Goal: Task Accomplishment & Management: Manage account settings

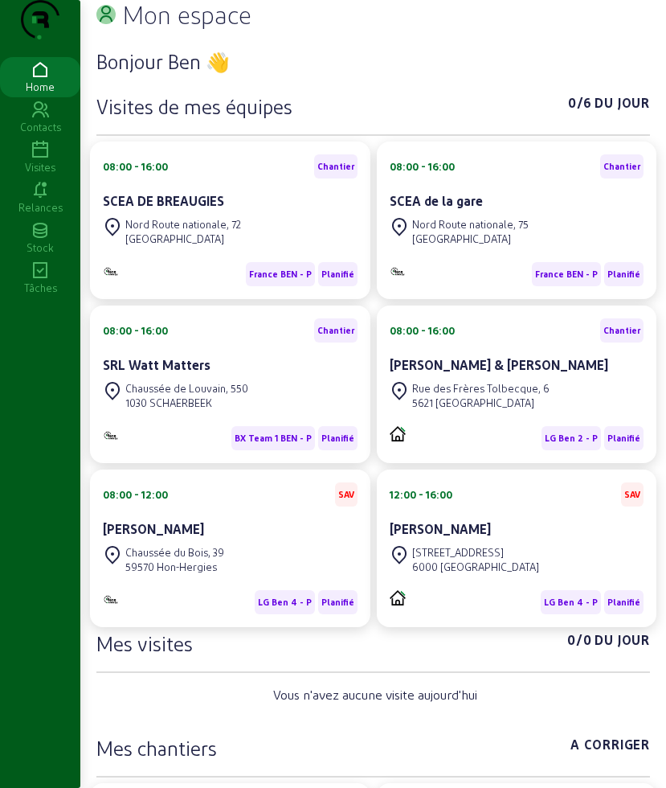
click at [45, 160] on icon at bounding box center [40, 150] width 80 height 19
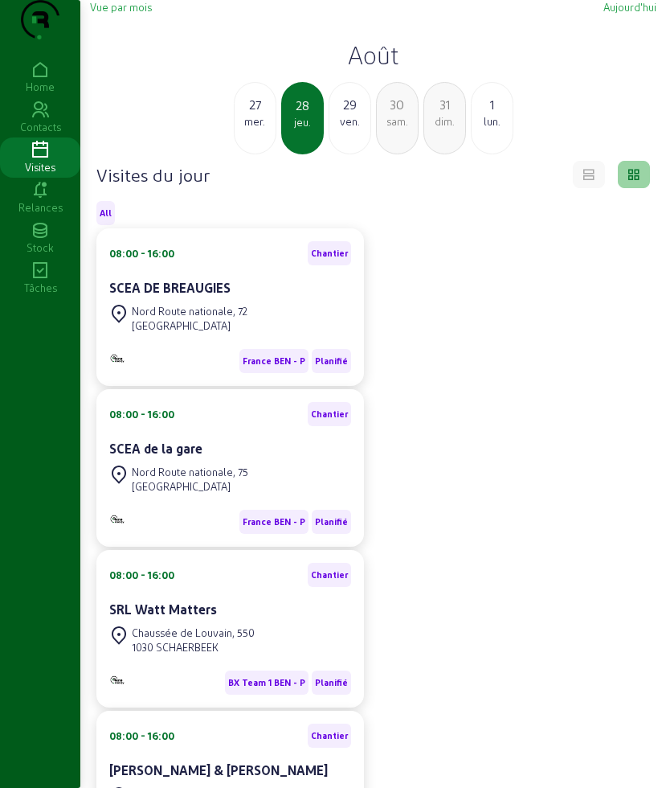
click at [361, 69] on h2 "Août" at bounding box center [373, 54] width 567 height 29
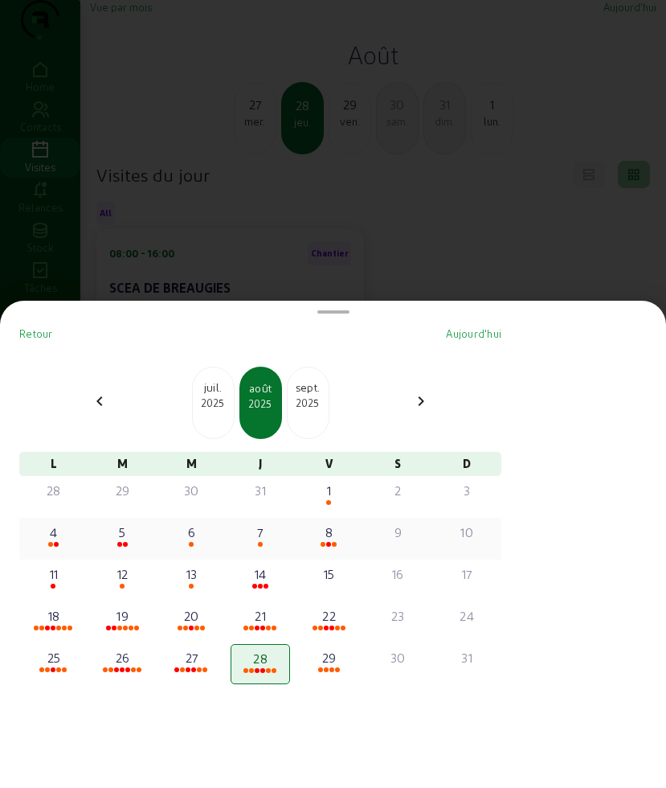
click at [53, 540] on div "4" at bounding box center [54, 531] width 56 height 19
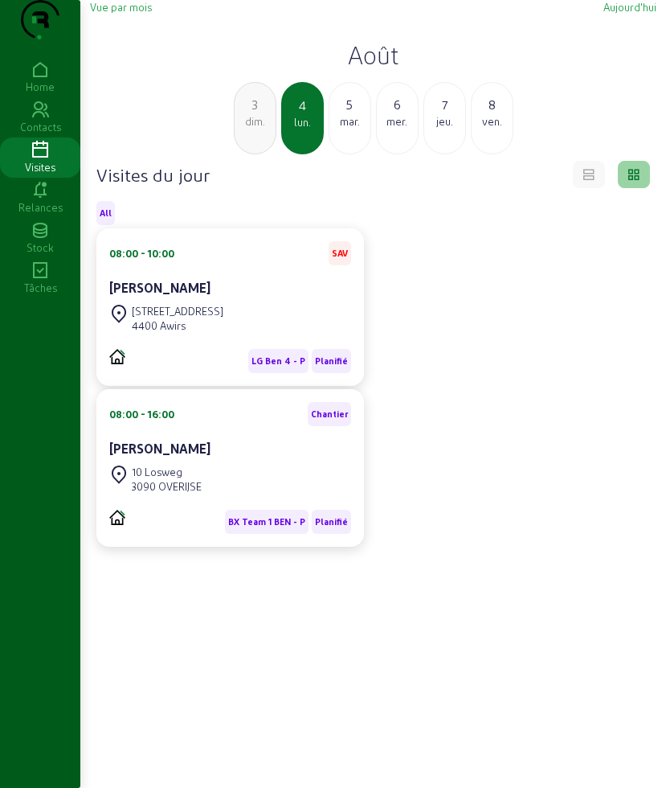
click at [352, 114] on div "5" at bounding box center [350, 104] width 41 height 19
click at [334, 114] on div "6" at bounding box center [350, 104] width 41 height 19
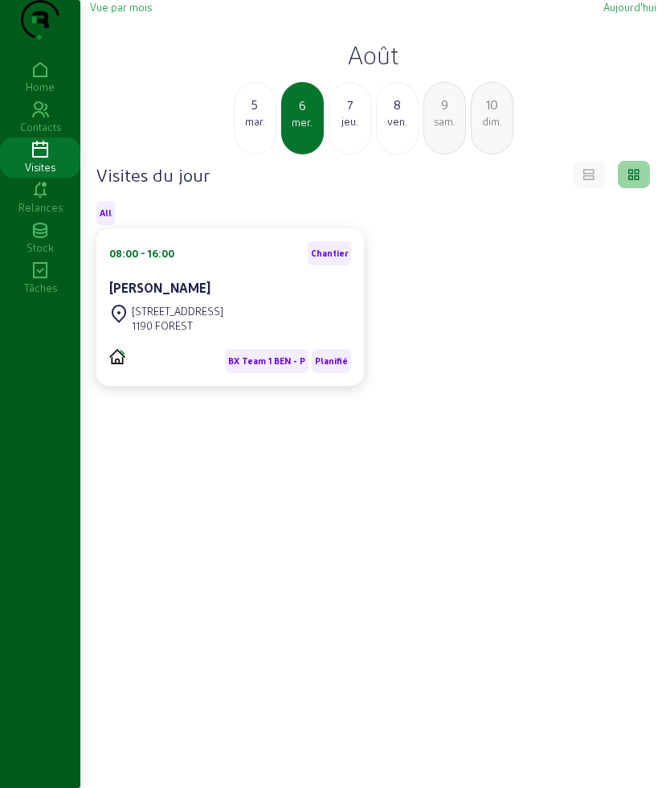
click at [355, 129] on div "jeu." at bounding box center [350, 121] width 41 height 14
click at [342, 114] on div "8" at bounding box center [350, 104] width 41 height 19
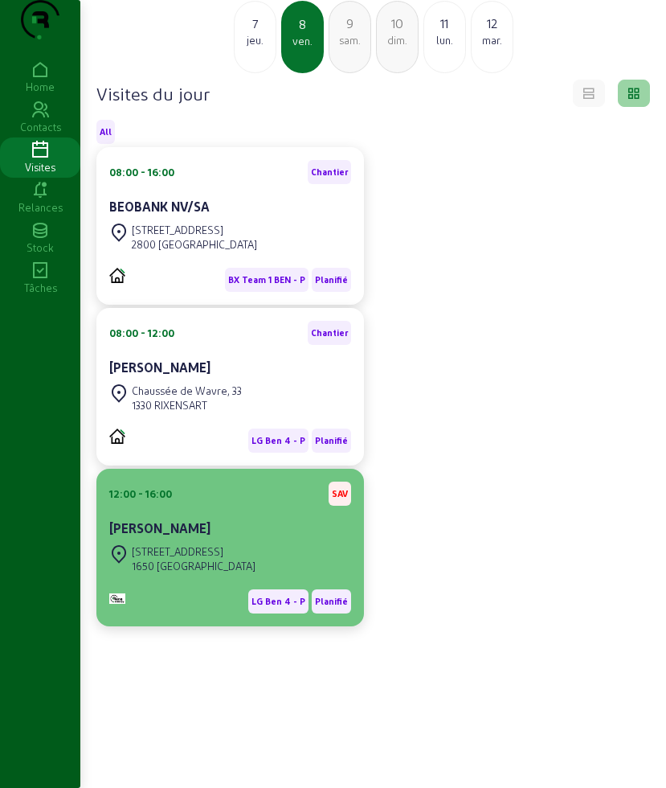
scroll to position [13, 0]
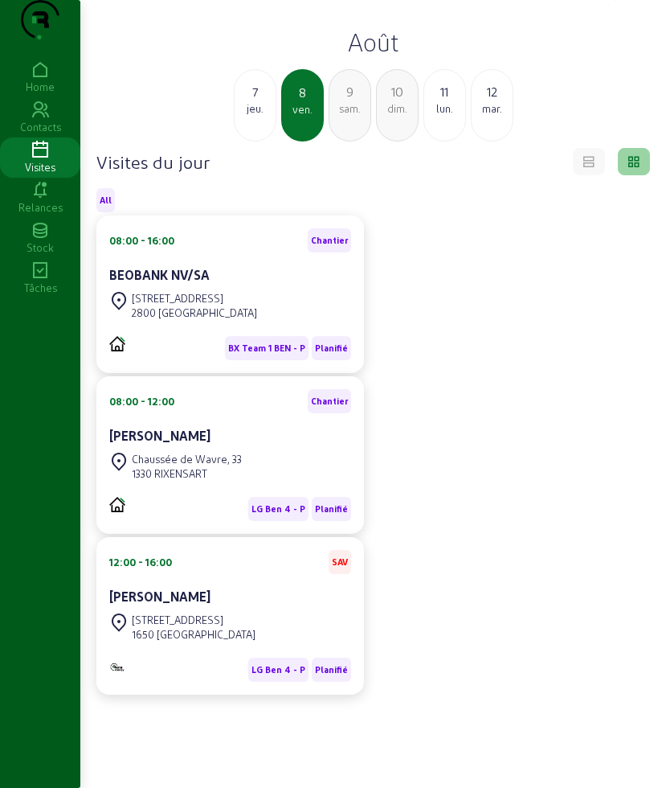
click at [437, 101] on div "11" at bounding box center [444, 91] width 41 height 19
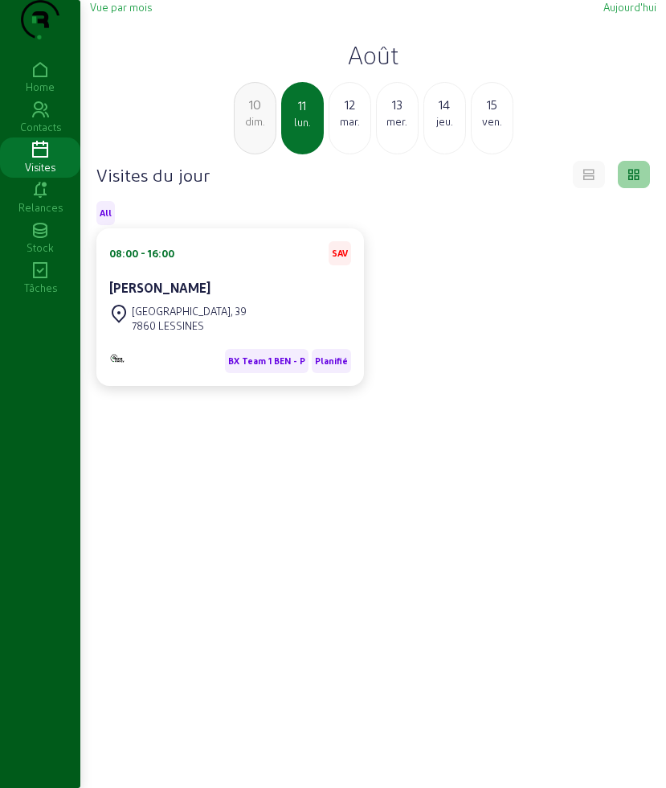
click at [351, 114] on div "12" at bounding box center [350, 104] width 41 height 19
click at [339, 114] on div "13" at bounding box center [350, 104] width 41 height 19
click at [359, 114] on div "14" at bounding box center [350, 104] width 41 height 19
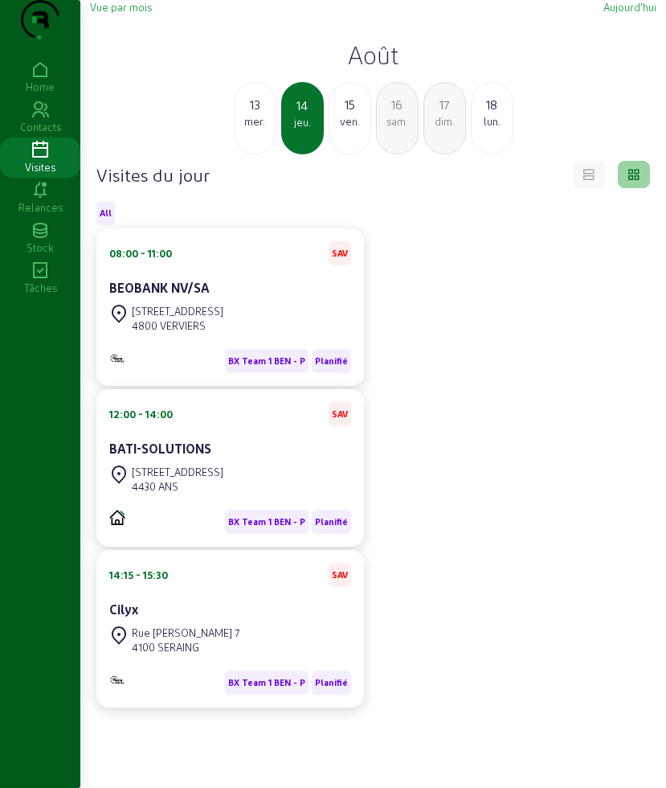
click at [341, 114] on div "15" at bounding box center [350, 104] width 41 height 19
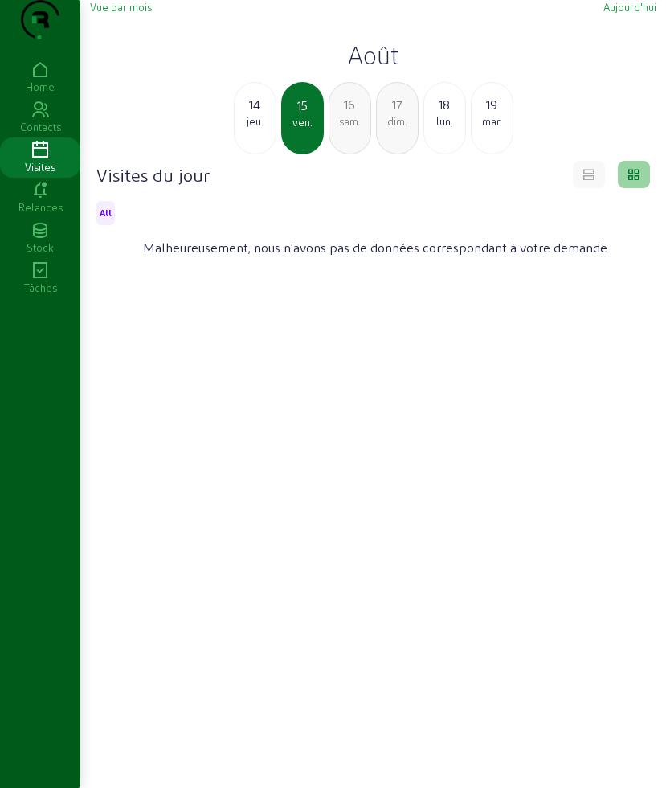
click at [245, 129] on div "jeu." at bounding box center [255, 121] width 41 height 14
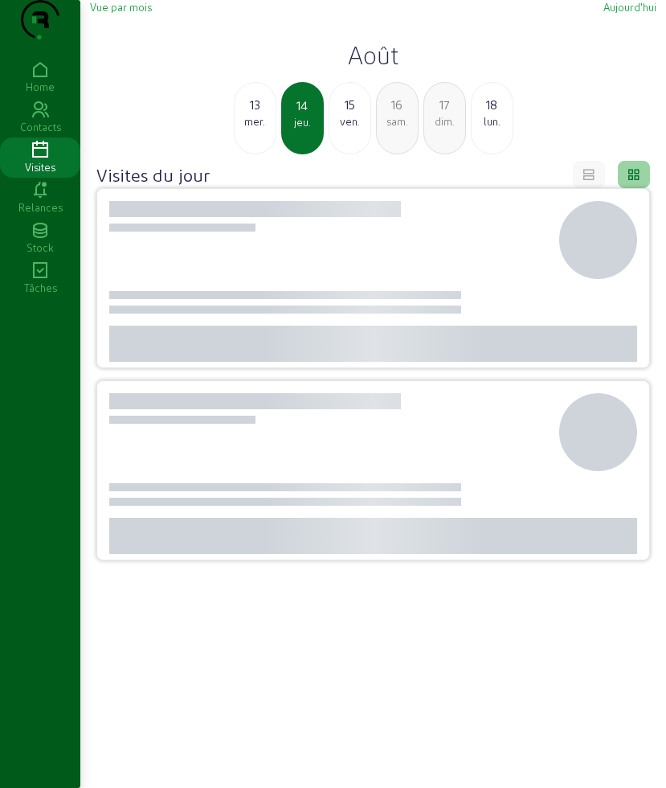
click at [245, 129] on div "mer." at bounding box center [255, 121] width 41 height 14
click at [245, 129] on div "mar." at bounding box center [255, 121] width 41 height 14
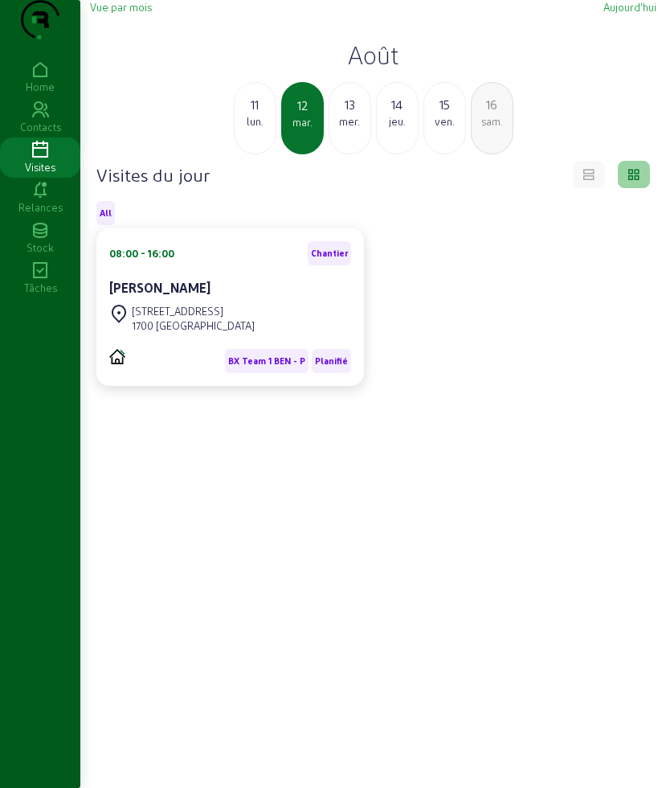
click at [245, 129] on div "lun." at bounding box center [255, 121] width 41 height 14
click at [245, 129] on div "dim." at bounding box center [255, 121] width 41 height 14
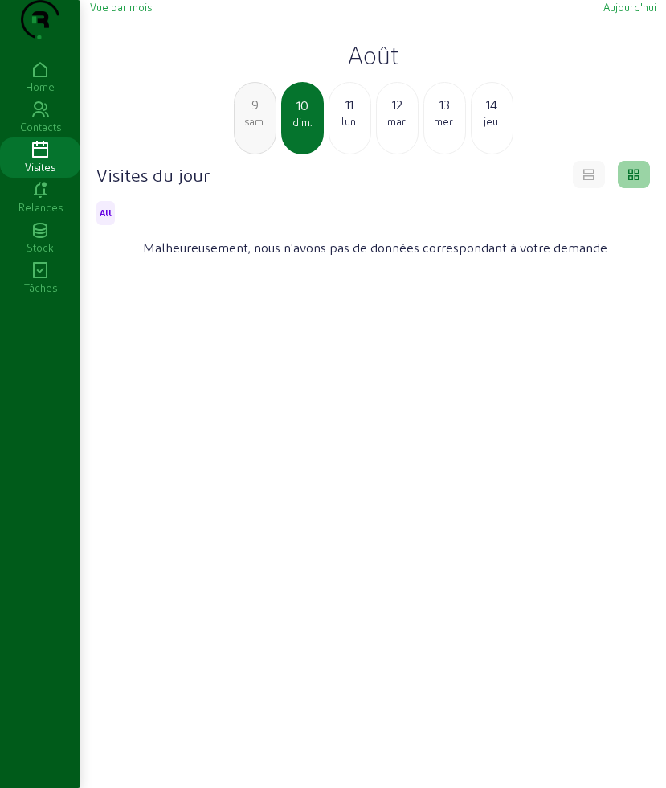
click at [245, 129] on div "sam." at bounding box center [255, 121] width 41 height 14
click at [245, 129] on div "ven." at bounding box center [255, 121] width 41 height 14
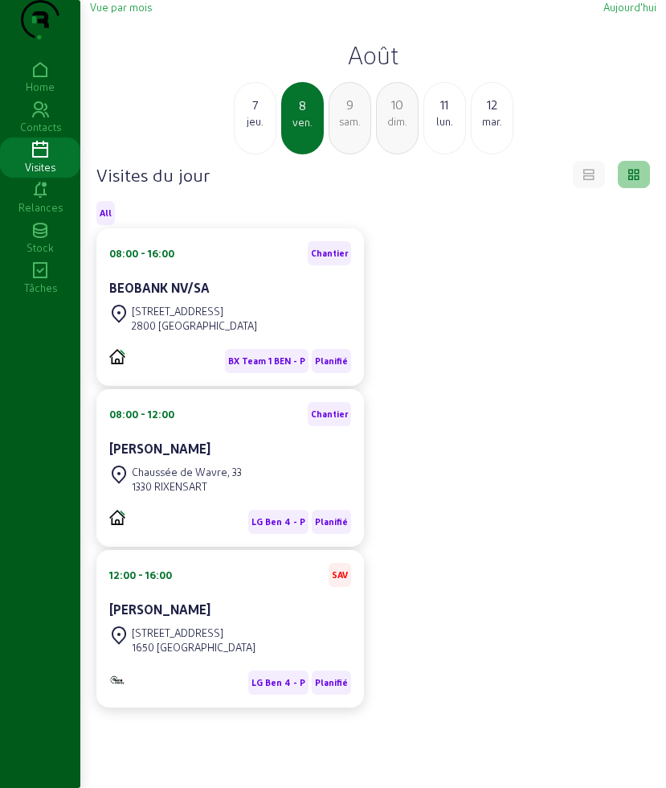
click at [245, 129] on div "jeu." at bounding box center [255, 121] width 41 height 14
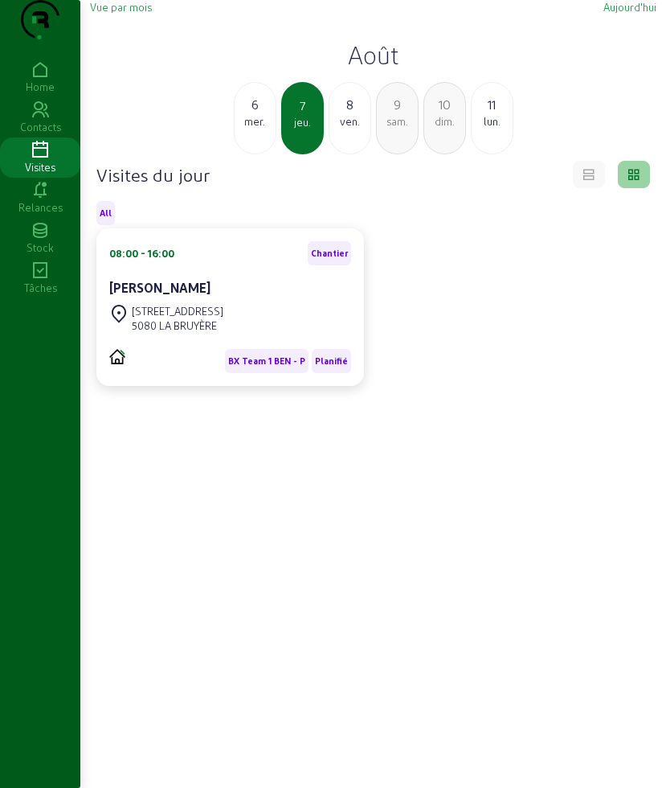
click at [263, 129] on div "mer." at bounding box center [255, 121] width 41 height 14
click at [346, 129] on div "jeu." at bounding box center [350, 121] width 41 height 14
click at [206, 318] on div "[STREET_ADDRESS]" at bounding box center [178, 311] width 92 height 14
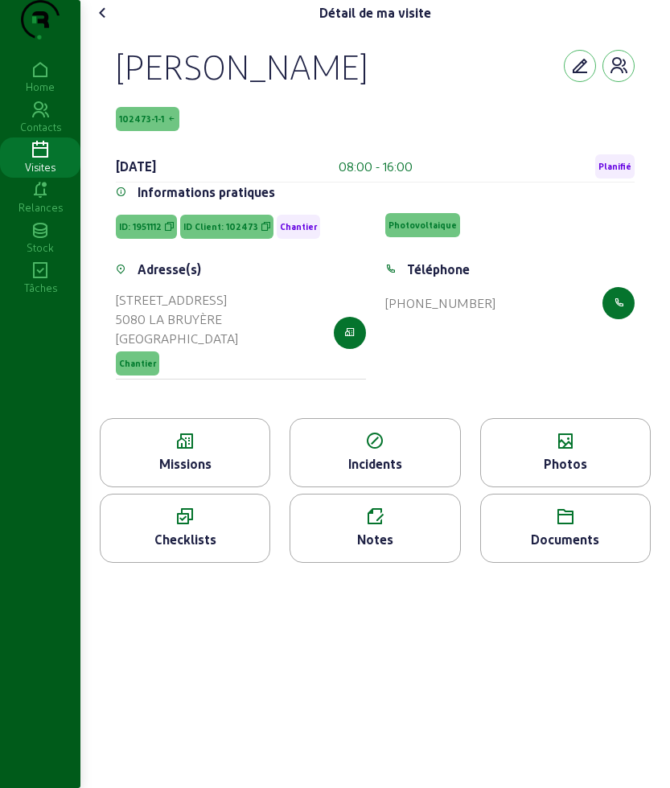
click at [139, 462] on div "Missions" at bounding box center [185, 452] width 170 height 69
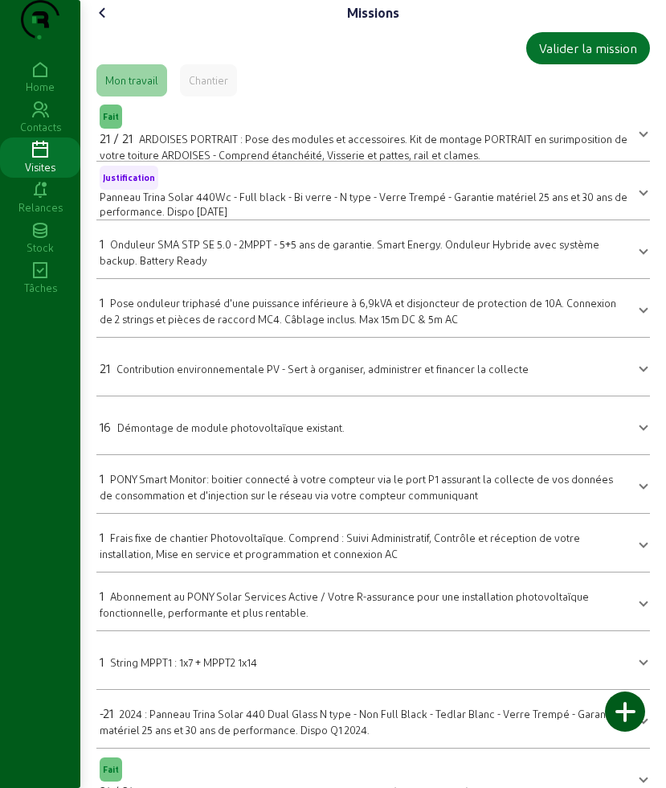
click at [236, 433] on span "Démontage de module photovoltaïque existant." at bounding box center [230, 427] width 227 height 12
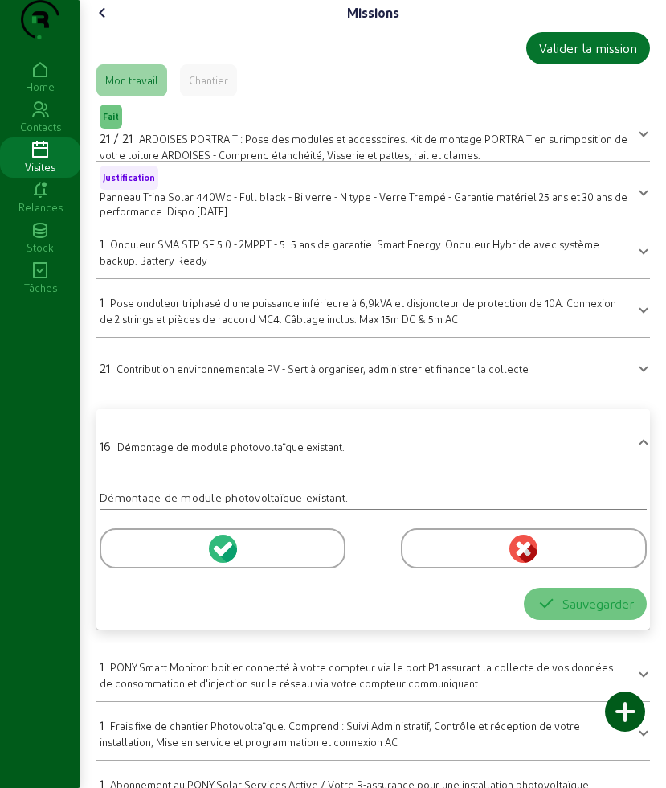
click at [95, 26] on cam-font-icon at bounding box center [103, 13] width 26 height 26
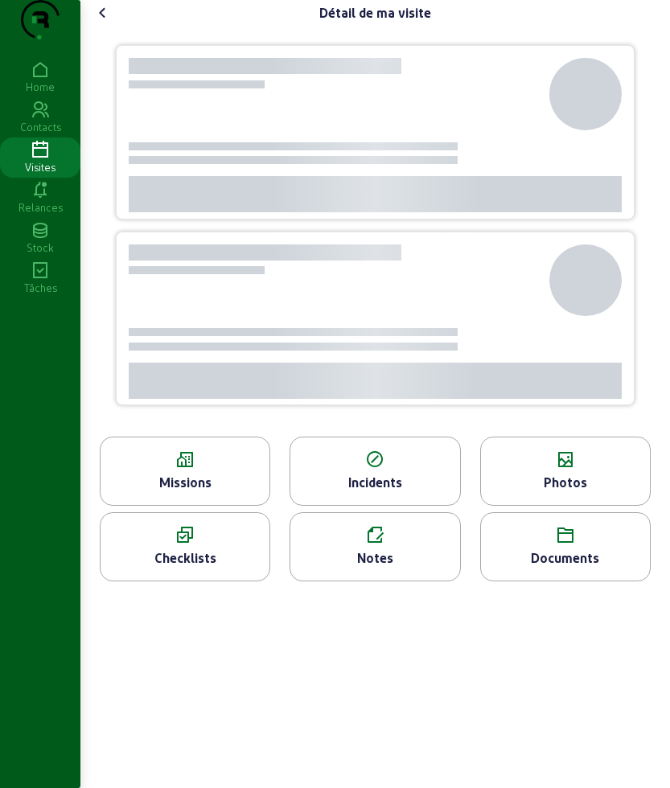
click at [113, 26] on cam-font-icon at bounding box center [103, 13] width 26 height 26
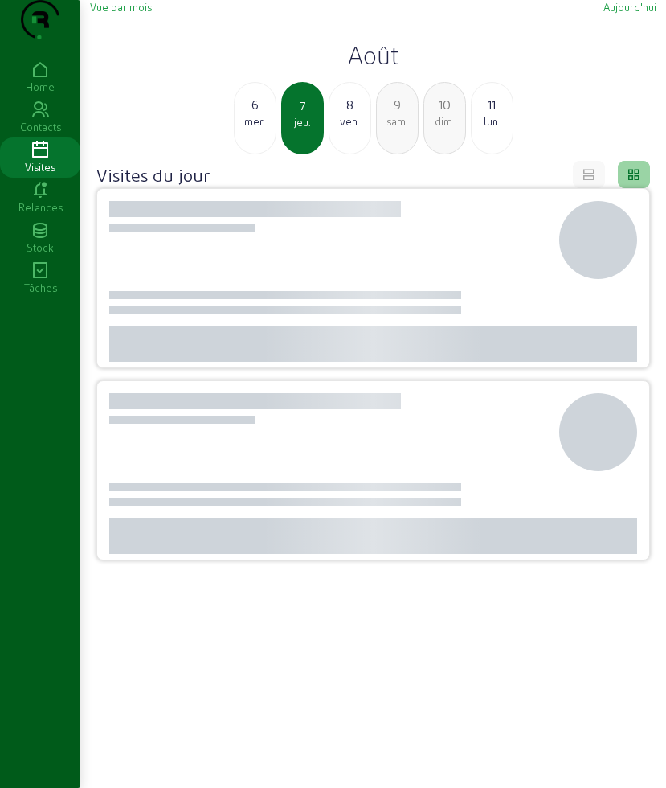
click at [372, 69] on h2 "Août" at bounding box center [373, 54] width 567 height 29
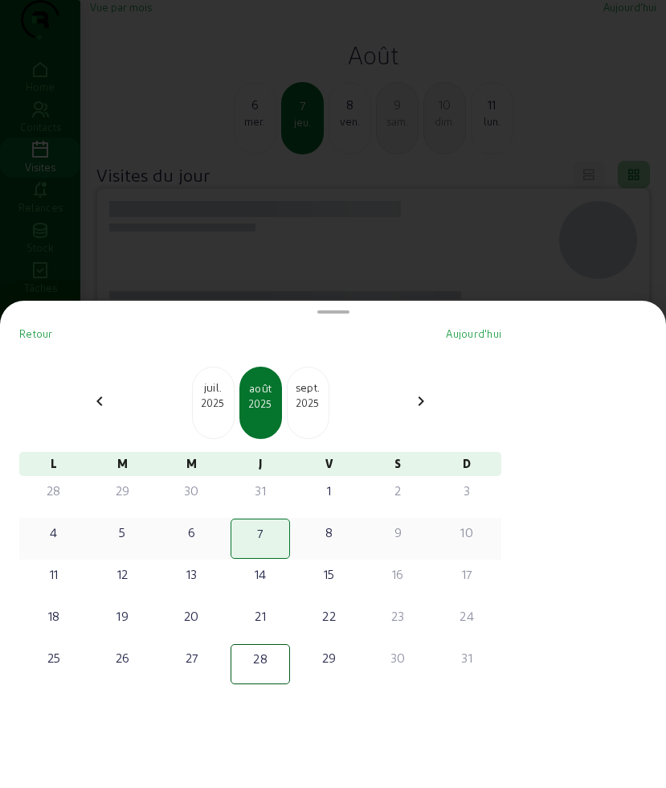
click at [61, 531] on div "4" at bounding box center [54, 531] width 56 height 19
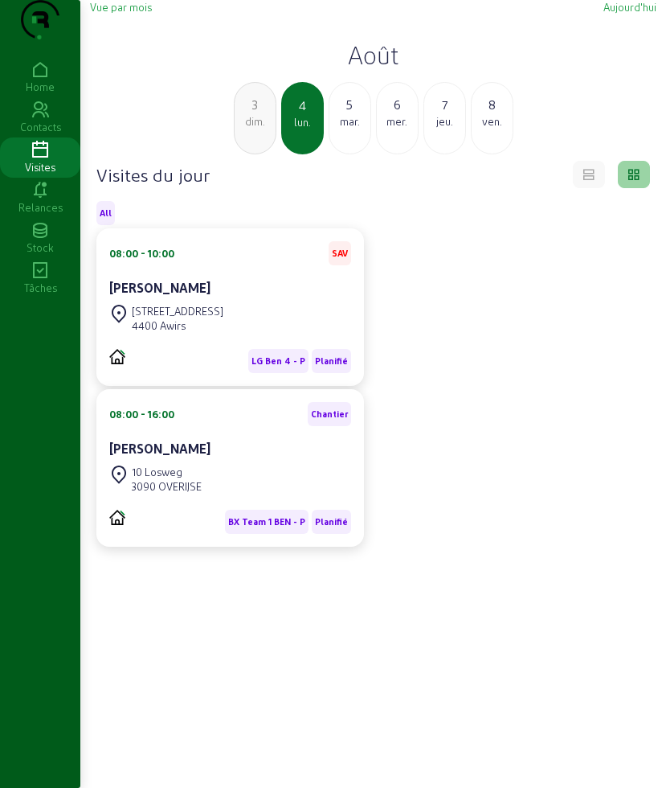
click at [354, 114] on div "5" at bounding box center [350, 104] width 41 height 19
click at [340, 114] on div "6" at bounding box center [350, 104] width 41 height 19
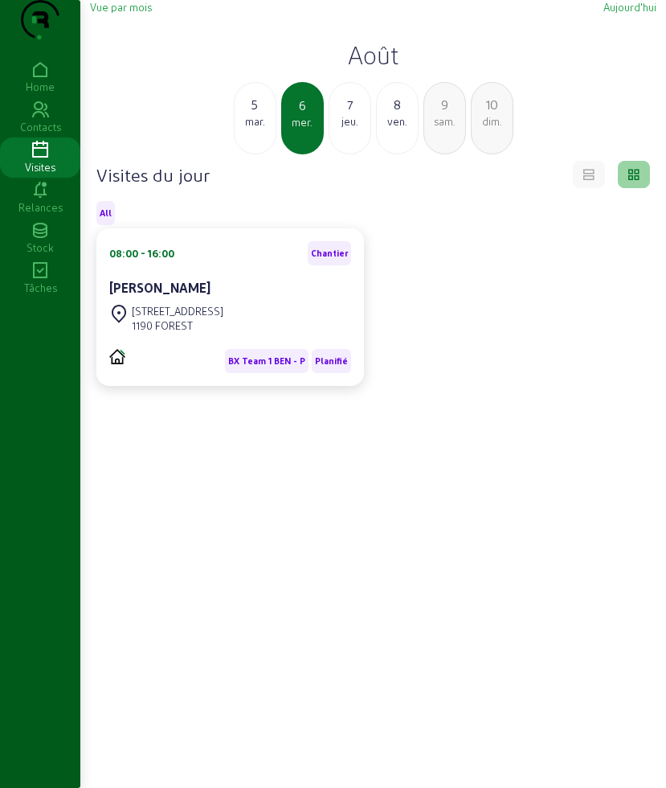
click at [338, 114] on div "7" at bounding box center [350, 104] width 41 height 19
click at [338, 114] on div "8" at bounding box center [350, 104] width 41 height 19
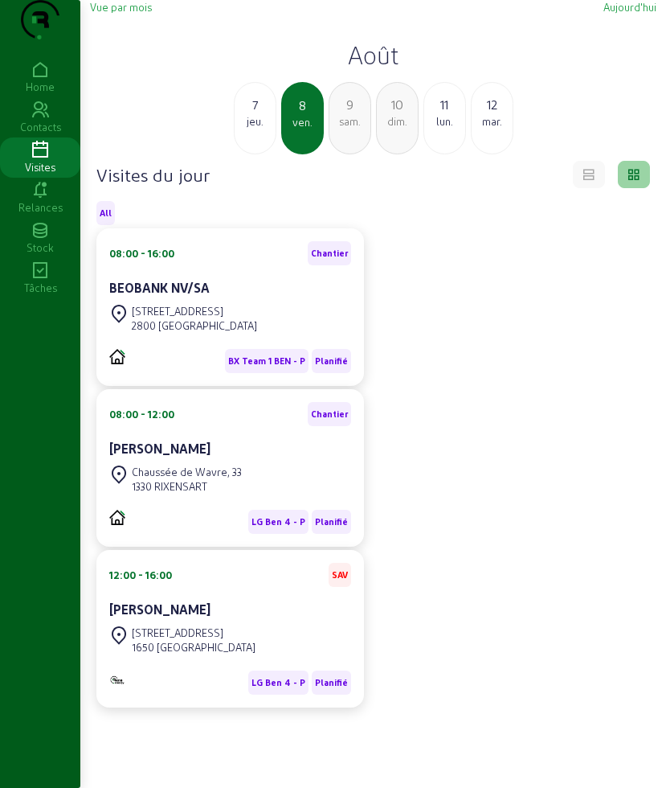
click at [350, 129] on div "sam." at bounding box center [350, 121] width 41 height 14
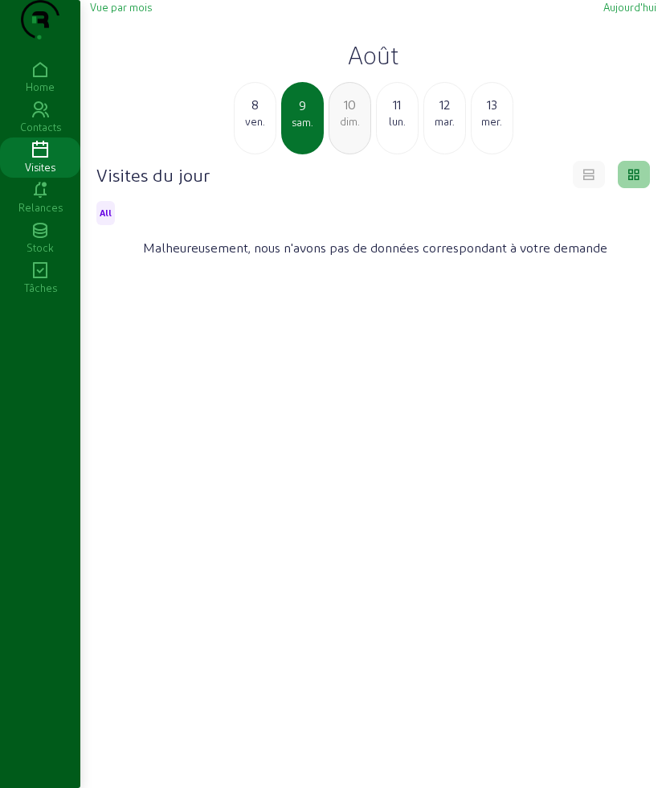
click at [415, 114] on div "11" at bounding box center [397, 104] width 41 height 19
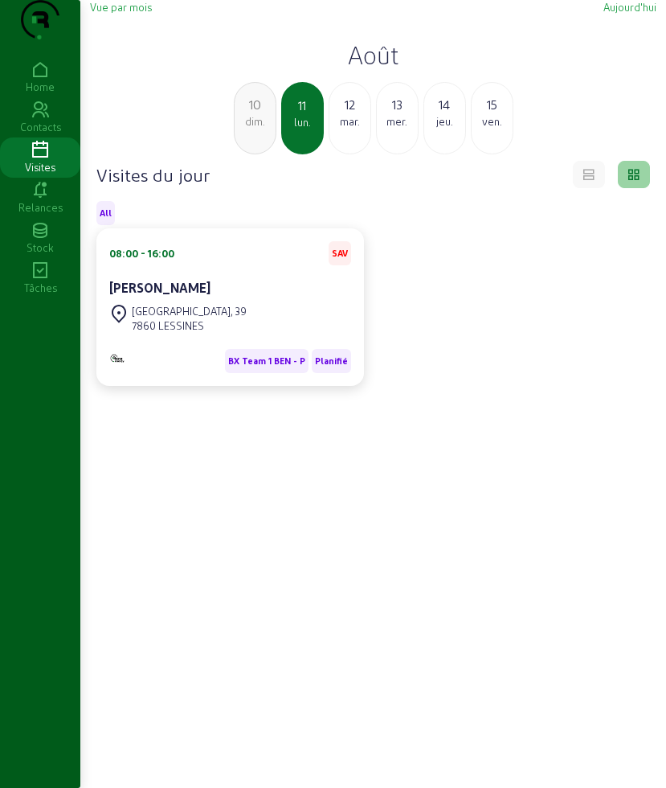
click at [347, 129] on div "mar." at bounding box center [350, 121] width 41 height 14
click at [367, 129] on div "mer." at bounding box center [350, 121] width 41 height 14
click at [367, 129] on div "jeu." at bounding box center [350, 121] width 41 height 14
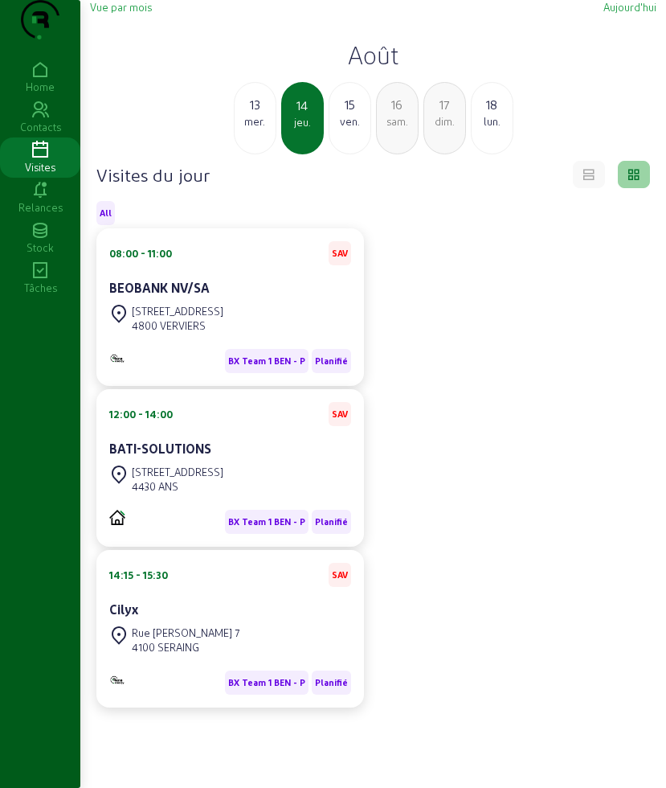
click at [366, 69] on h2 "Août" at bounding box center [373, 54] width 567 height 29
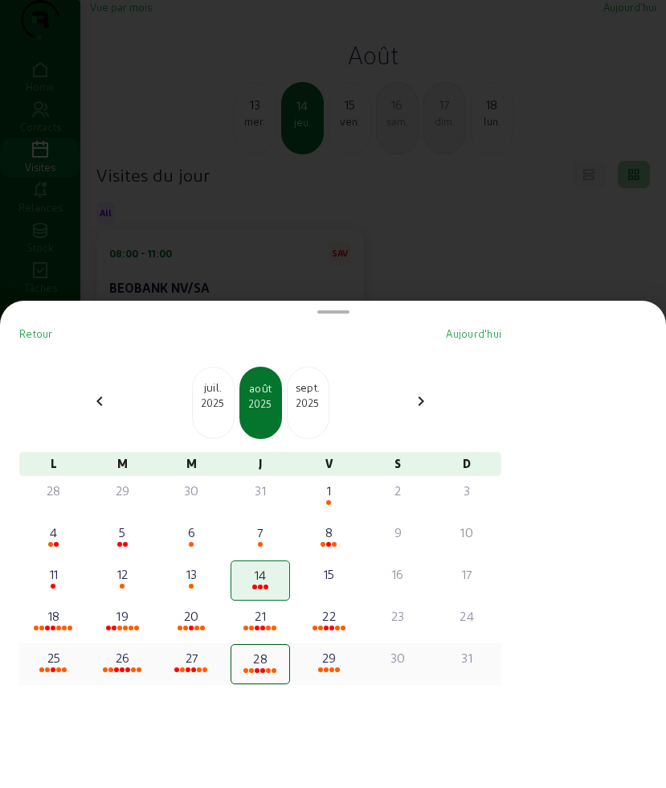
click at [265, 658] on div "28" at bounding box center [260, 658] width 55 height 19
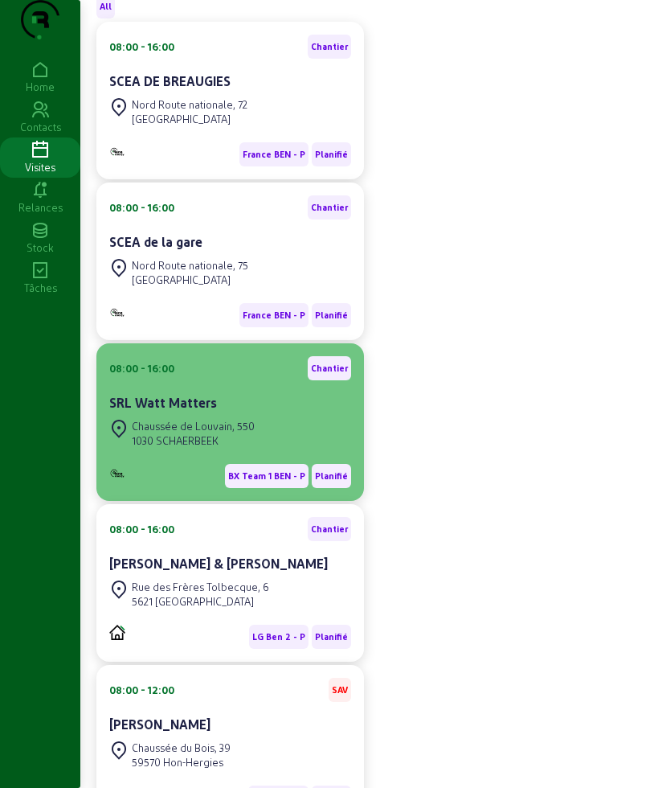
scroll to position [301, 0]
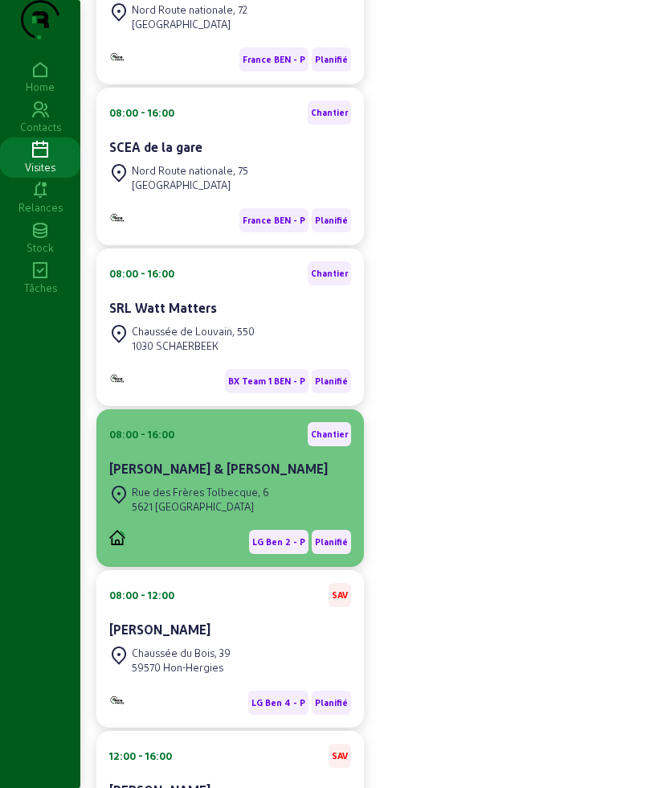
click at [203, 499] on div "Rue des Frères Tolbecque, 6" at bounding box center [200, 492] width 137 height 14
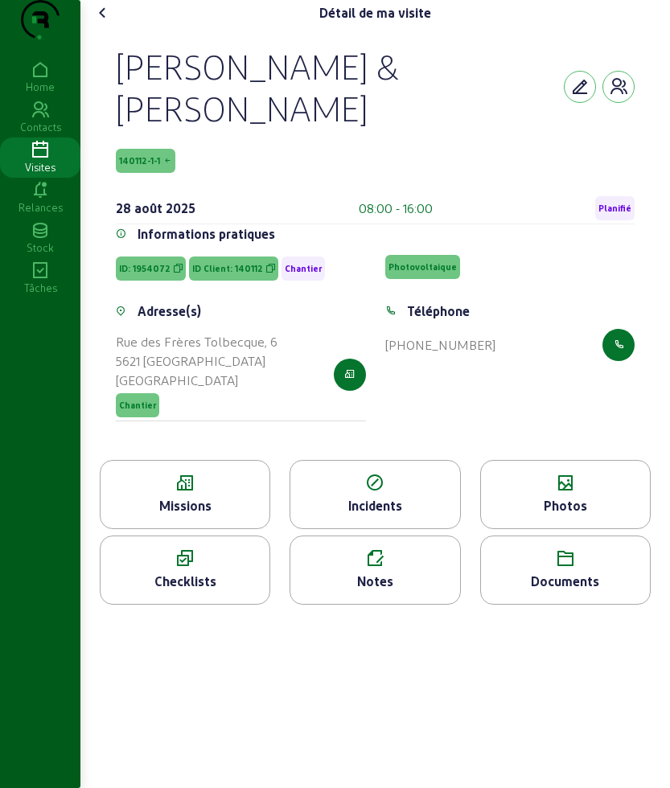
click at [199, 515] on div "Missions" at bounding box center [184, 505] width 169 height 19
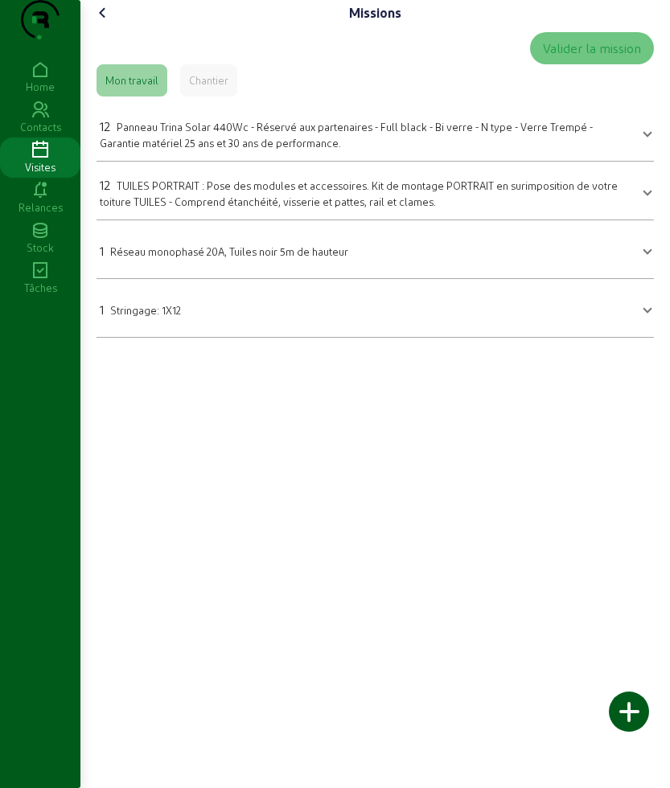
drag, startPoint x: 207, startPoint y: 333, endPoint x: 84, endPoint y: 342, distance: 123.3
click at [84, 342] on div "Missions Valider la mission Mon travail Chantier 12 Panneau Trina Solar 440Wc -…" at bounding box center [374, 175] width 589 height 350
copy div "1 Stringage: 1X12"
click at [109, 23] on icon at bounding box center [102, 12] width 19 height 19
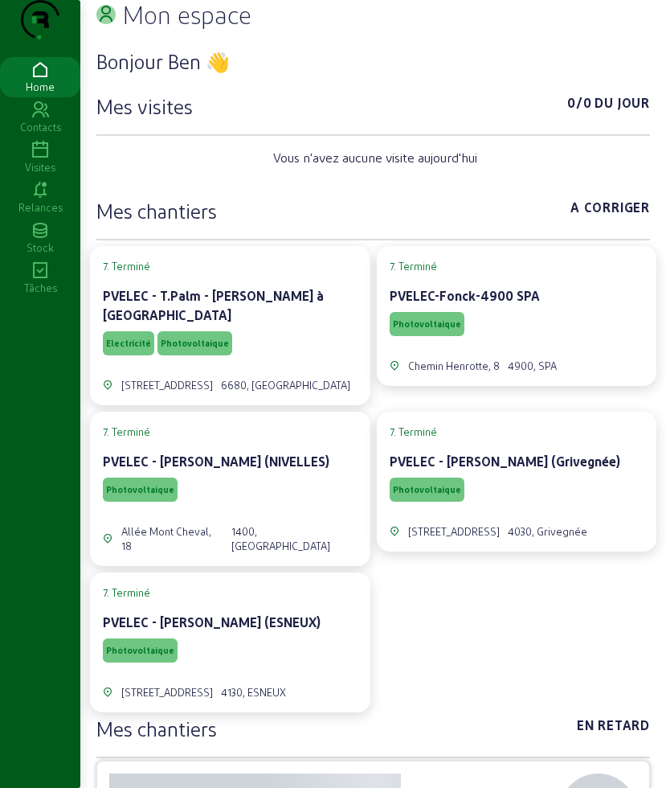
click at [52, 174] on div "Visites" at bounding box center [40, 167] width 80 height 14
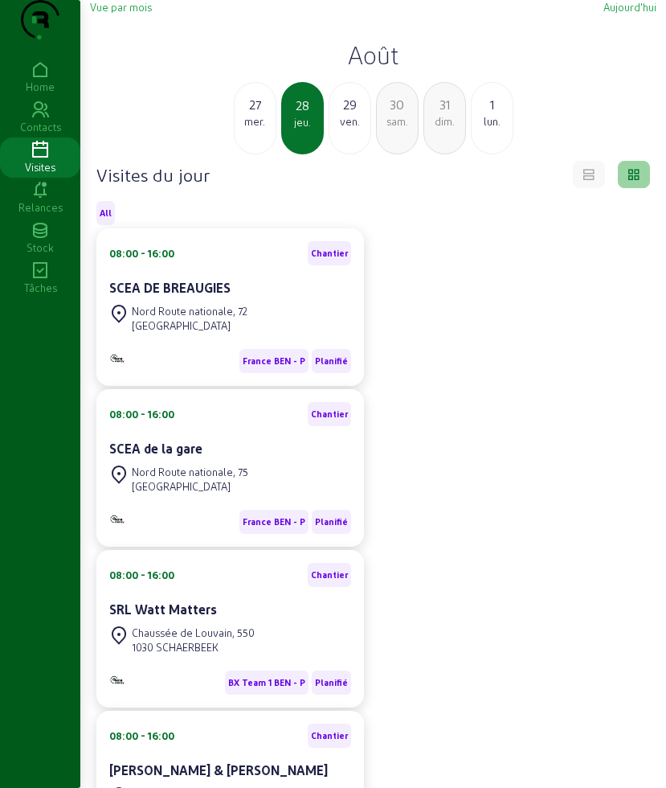
click at [386, 69] on h2 "Août" at bounding box center [373, 54] width 567 height 29
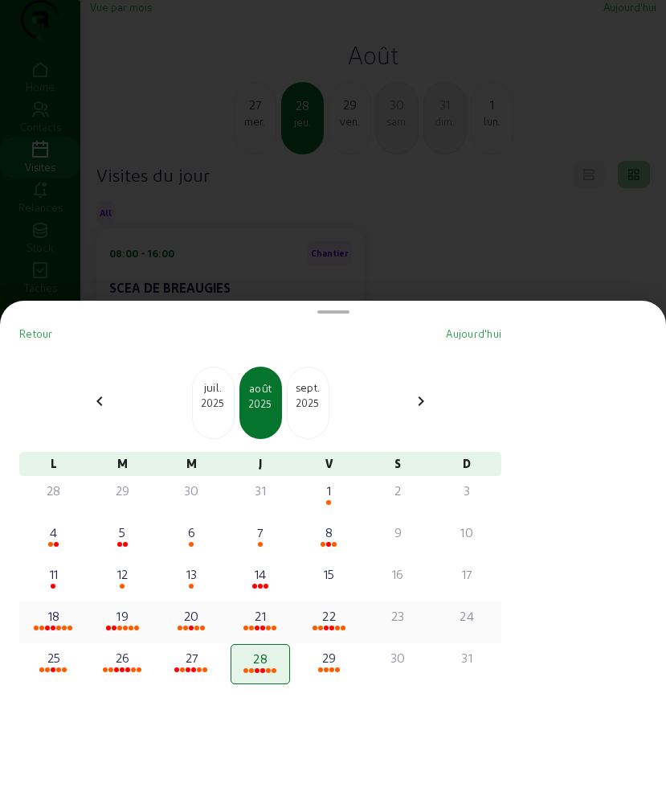
click at [61, 618] on div "18" at bounding box center [54, 615] width 56 height 19
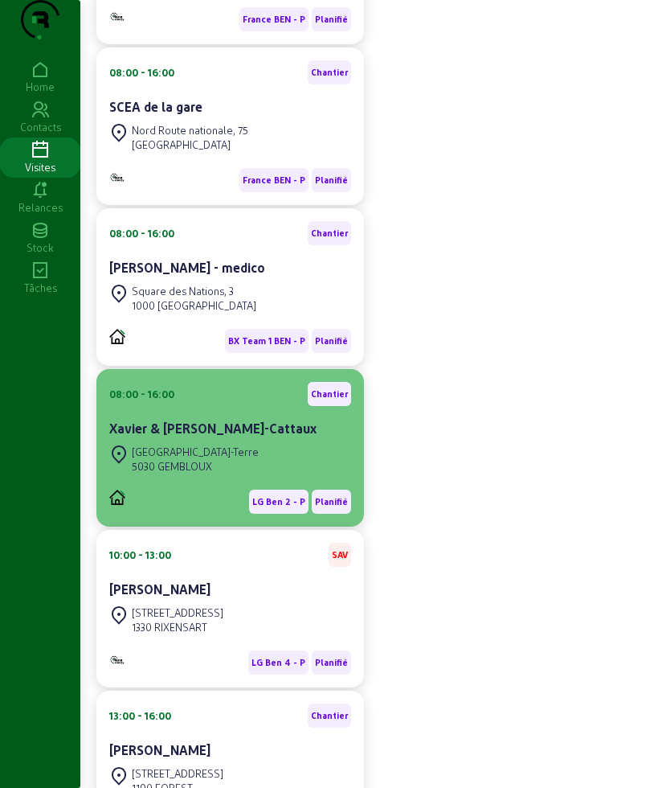
scroll to position [653, 0]
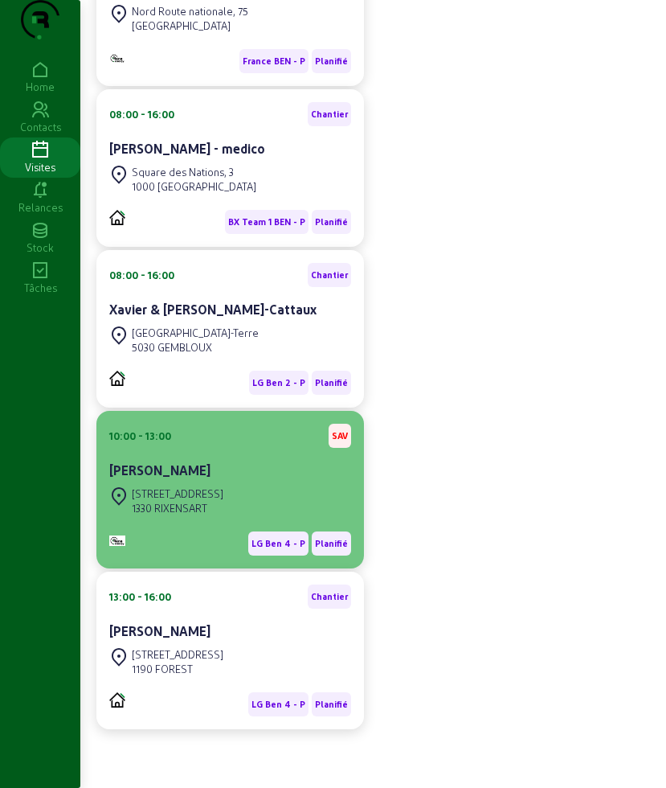
click at [215, 493] on div "24 Rue du Réservoir" at bounding box center [178, 493] width 92 height 14
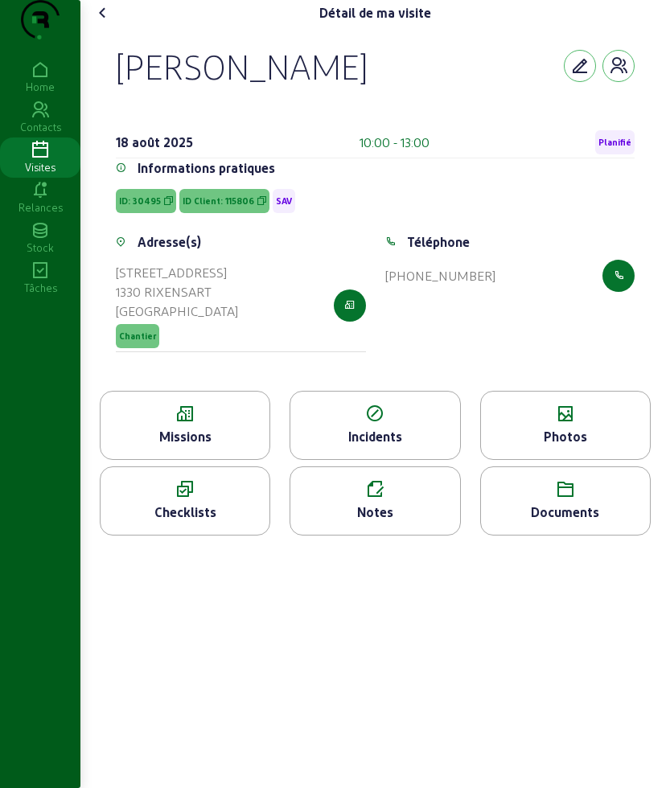
click at [212, 424] on icon at bounding box center [184, 413] width 169 height 19
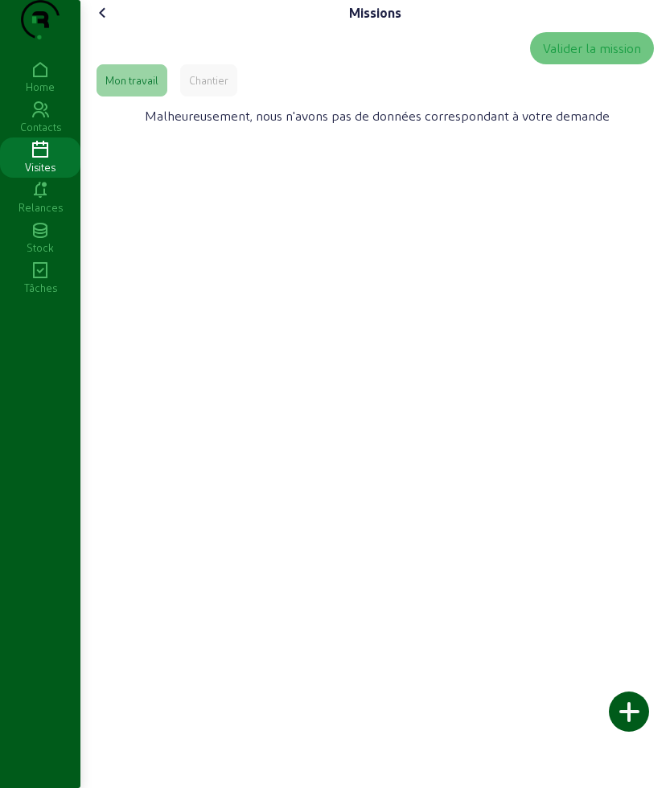
click at [202, 88] on div "Chantier" at bounding box center [208, 80] width 39 height 14
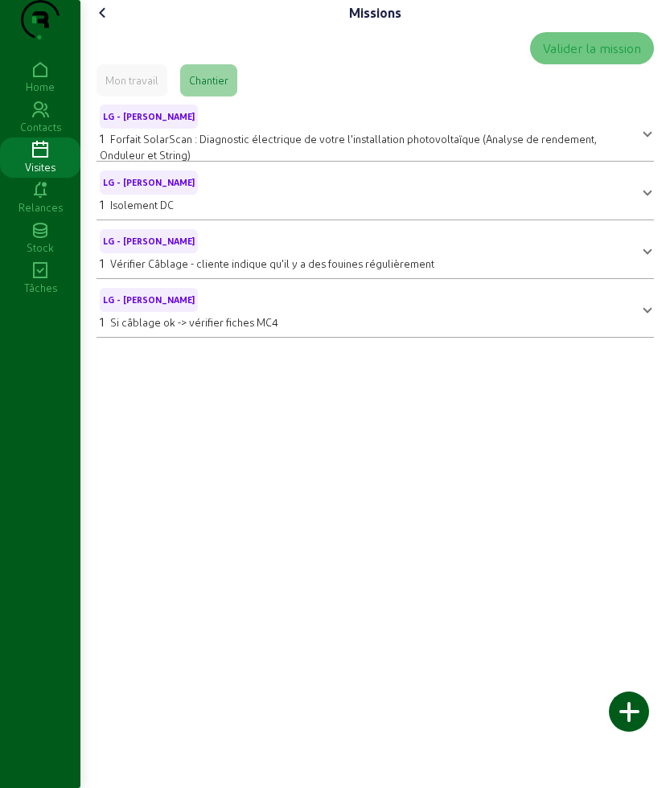
click at [100, 23] on icon at bounding box center [102, 12] width 19 height 19
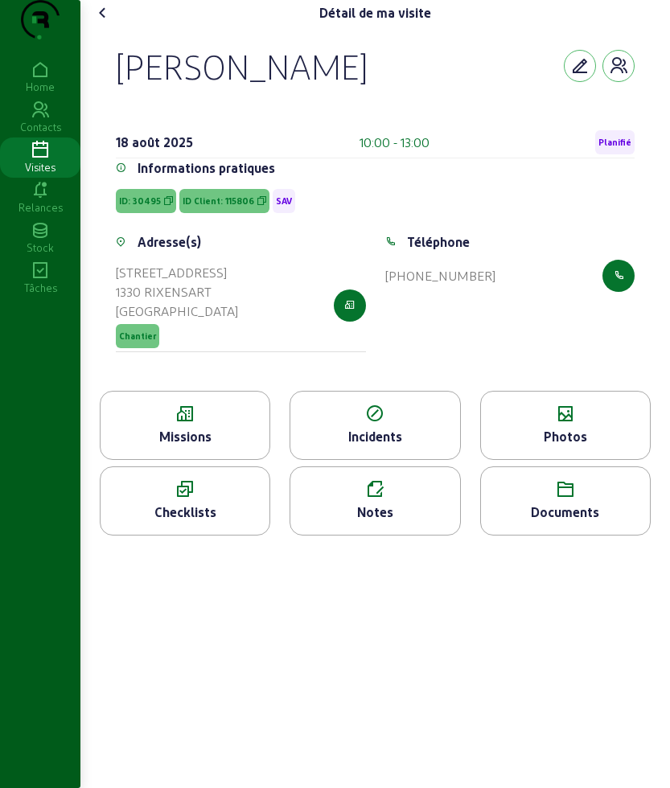
click at [392, 522] on div "Notes" at bounding box center [374, 511] width 169 height 19
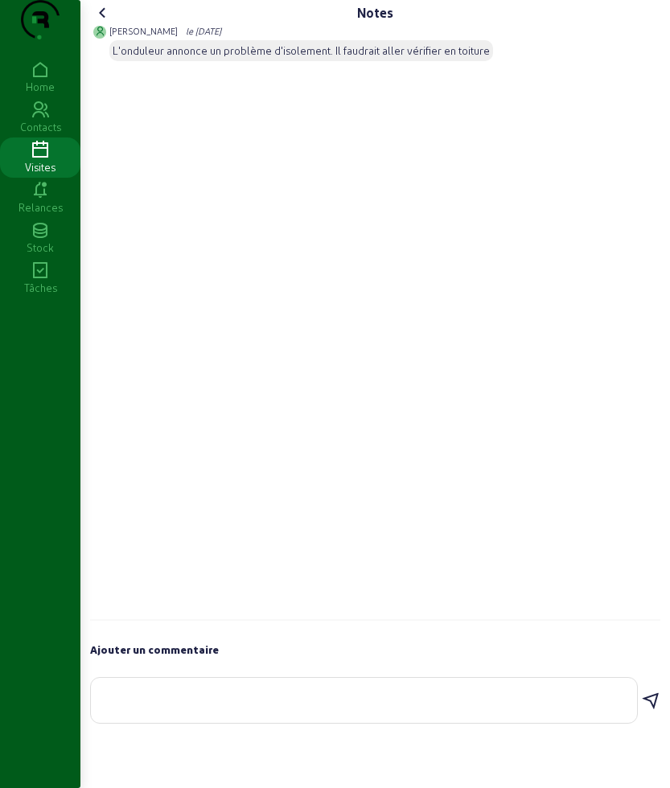
click at [107, 23] on icon at bounding box center [102, 12] width 19 height 19
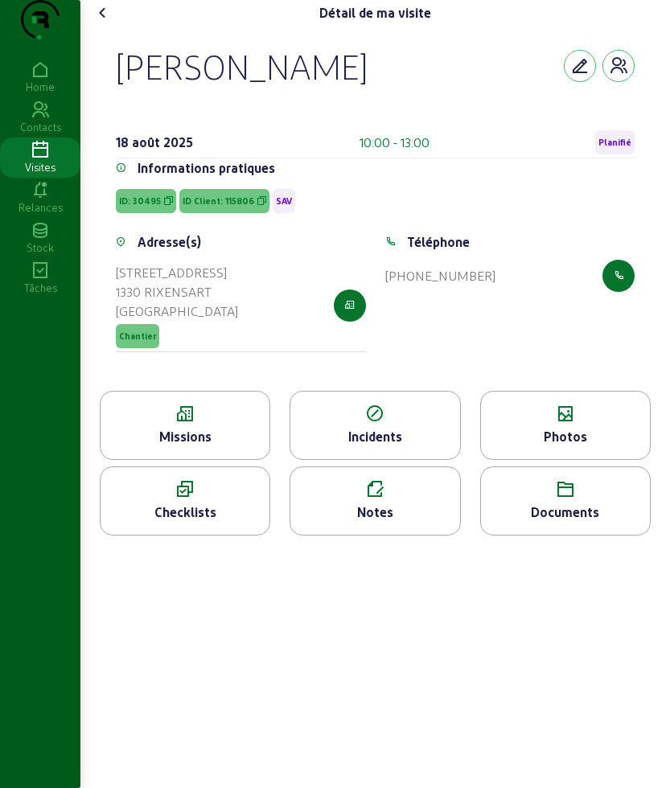
click at [195, 424] on icon at bounding box center [184, 413] width 169 height 19
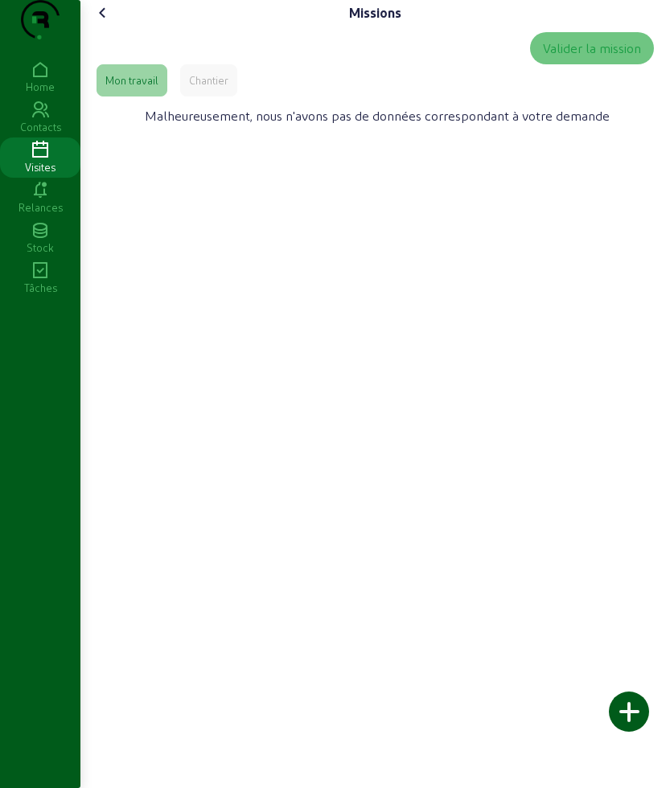
drag, startPoint x: 117, startPoint y: 47, endPoint x: 105, endPoint y: 47, distance: 12.1
click at [110, 26] on cam-font-icon at bounding box center [103, 13] width 26 height 26
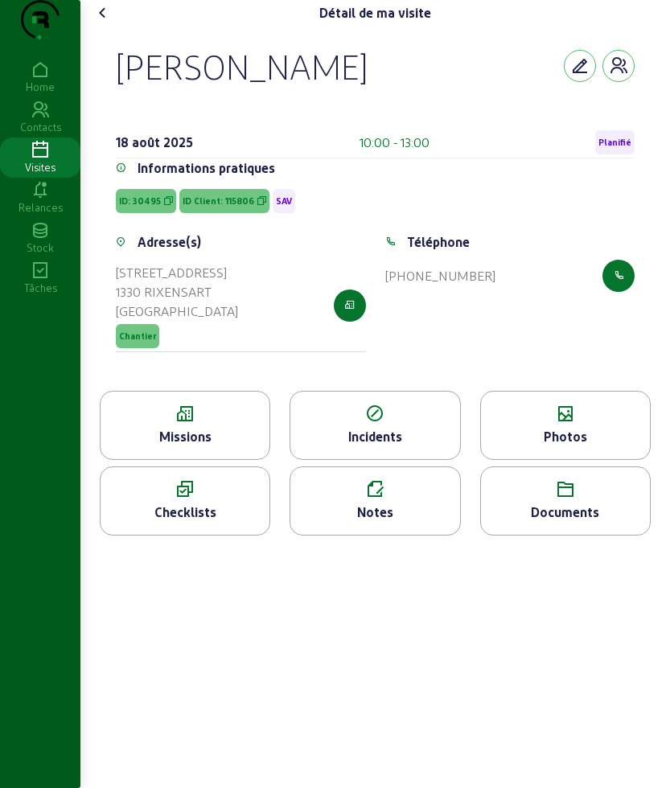
click at [365, 522] on div "Notes" at bounding box center [374, 511] width 169 height 19
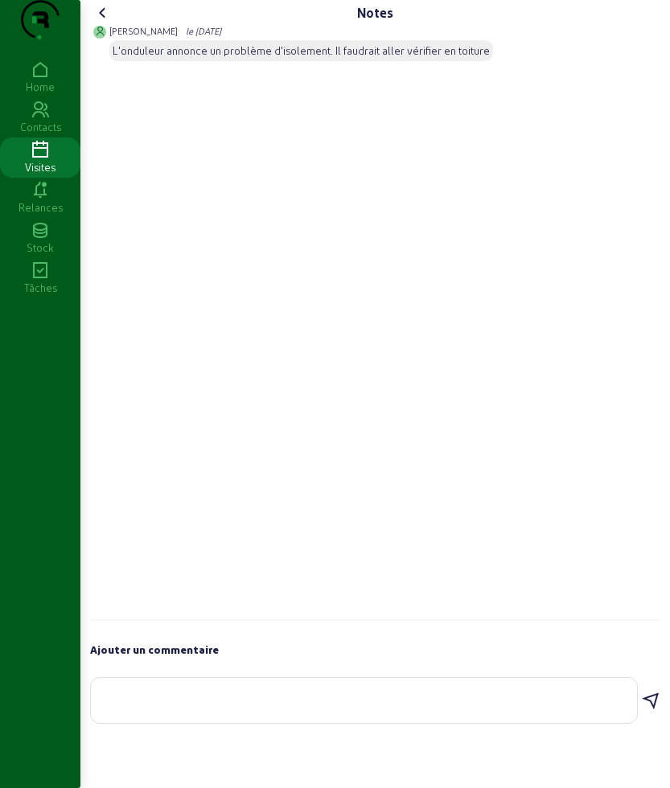
click at [101, 23] on icon at bounding box center [102, 12] width 19 height 19
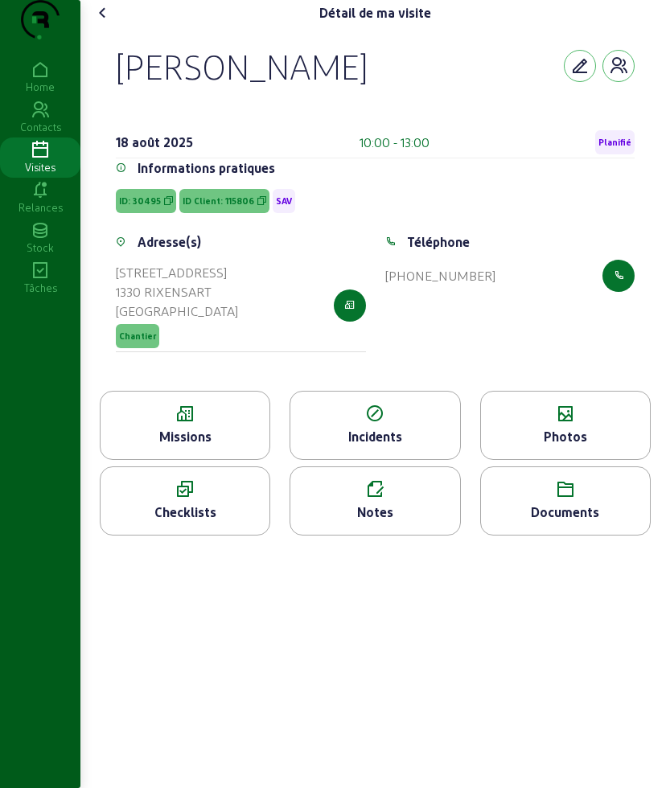
click at [554, 446] on div "Photos" at bounding box center [565, 436] width 169 height 19
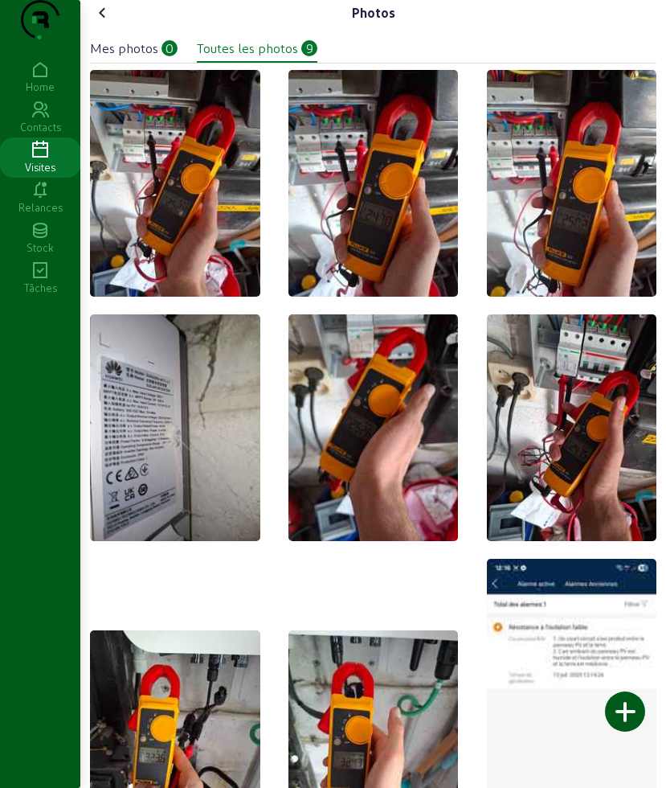
click at [630, 716] on div at bounding box center [625, 711] width 40 height 40
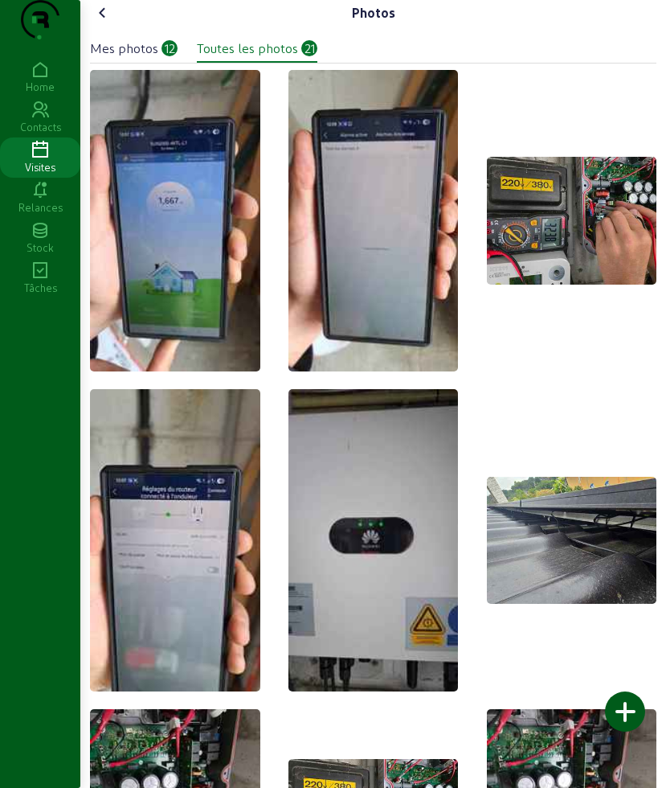
click at [109, 23] on icon at bounding box center [102, 12] width 19 height 19
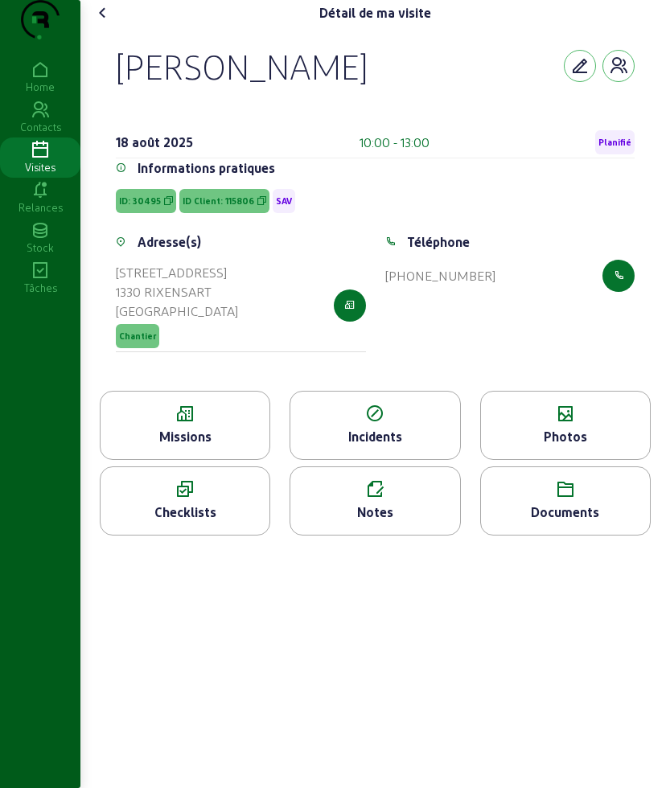
click at [373, 535] on div "Notes" at bounding box center [374, 500] width 170 height 69
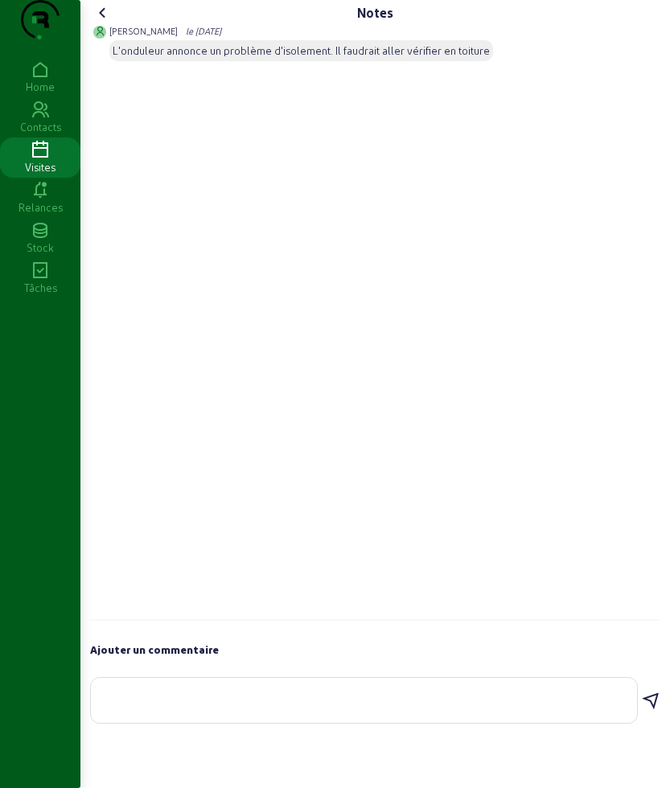
click at [197, 707] on textarea at bounding box center [364, 696] width 520 height 19
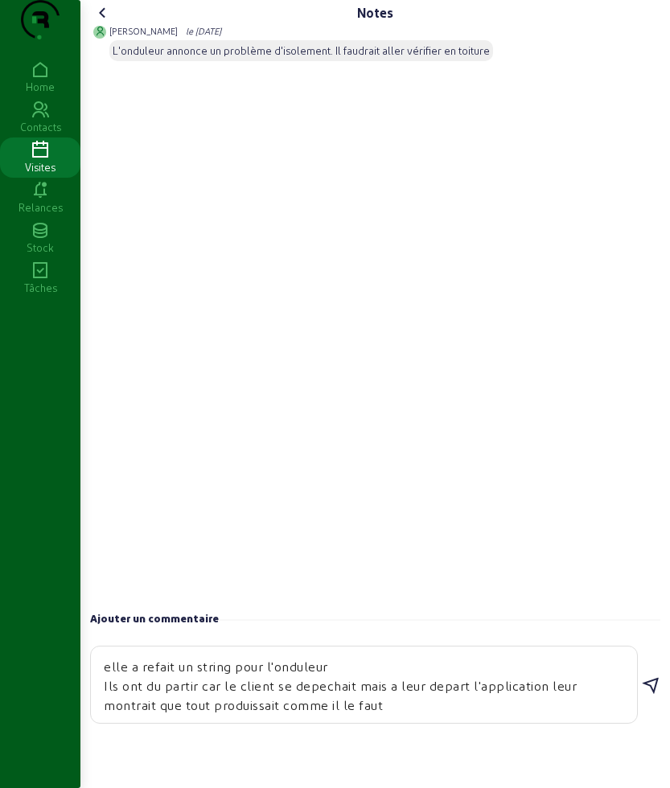
scroll to position [34, 0]
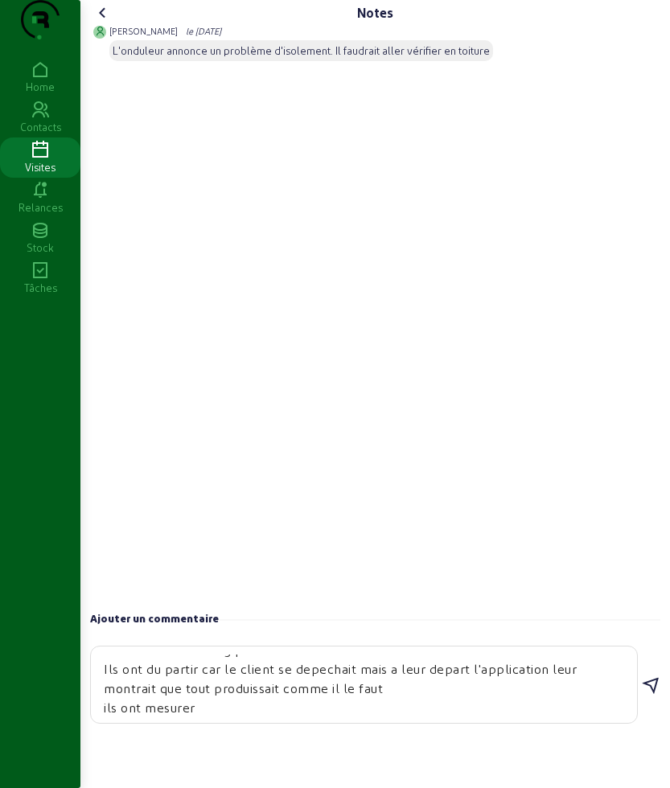
click at [218, 715] on textarea "L'equipe a verifie en toiture il n'y avait pas de soucis elle a refait un strin…" at bounding box center [364, 684] width 520 height 60
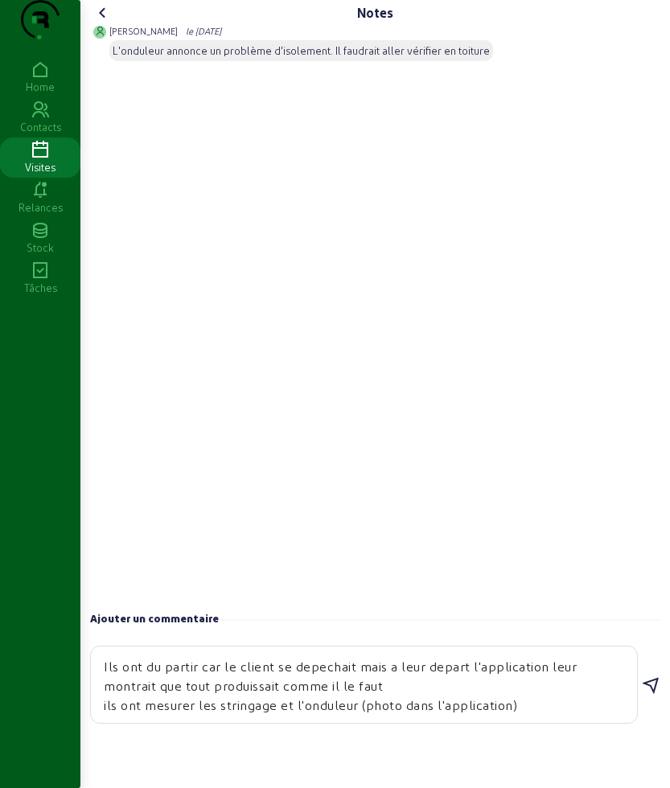
type textarea "L'equipe a verifie en toiture il n'y avait pas de soucis elle a refait un strin…"
click at [649, 695] on icon at bounding box center [650, 685] width 19 height 19
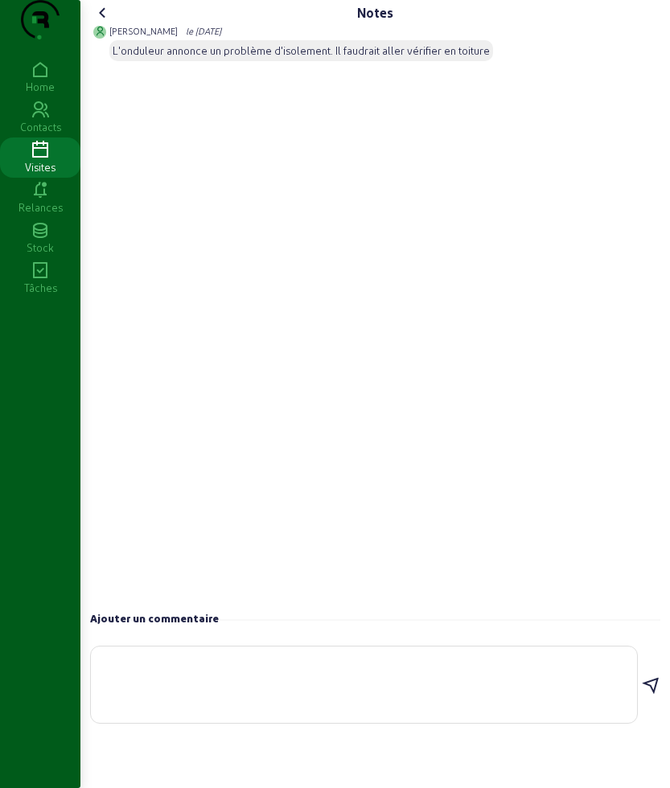
scroll to position [0, 0]
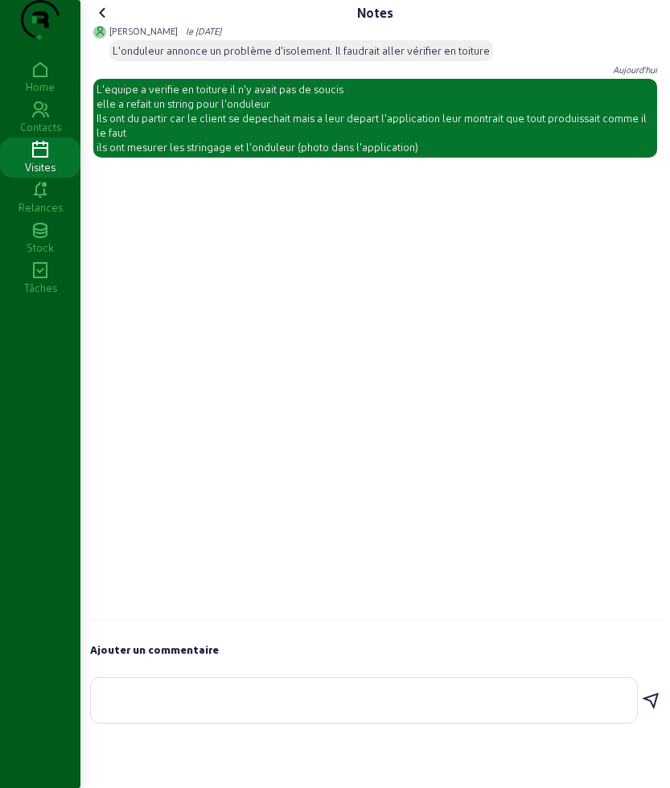
drag, startPoint x: 420, startPoint y: 180, endPoint x: 97, endPoint y: 119, distance: 328.1
click at [97, 119] on span "L'equipe a verifie en toiture il n'y avait pas de soucis elle a refait un strin…" at bounding box center [374, 118] width 563 height 79
copy div "L'equipe a verifie en toiture il n'y avait pas de soucis elle a refait un strin…"
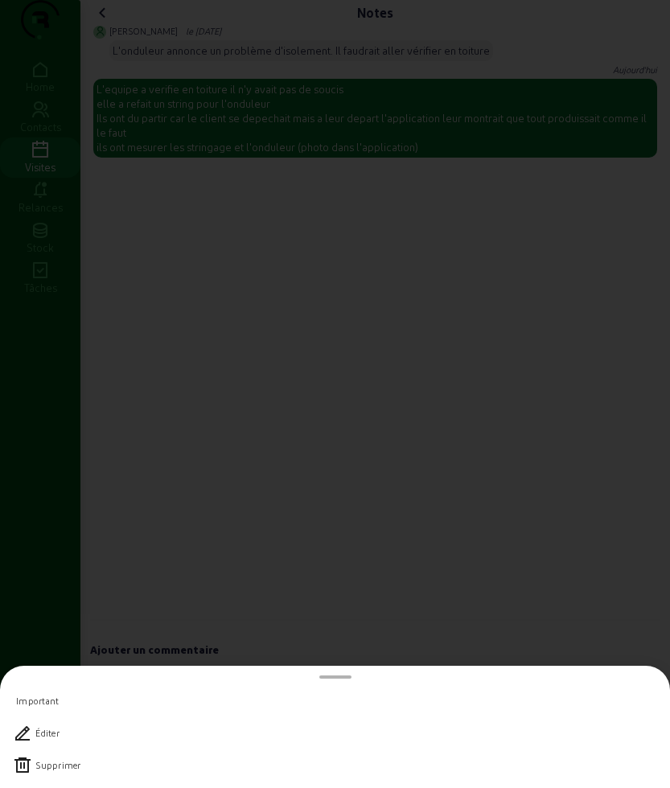
click at [308, 347] on div at bounding box center [335, 394] width 670 height 788
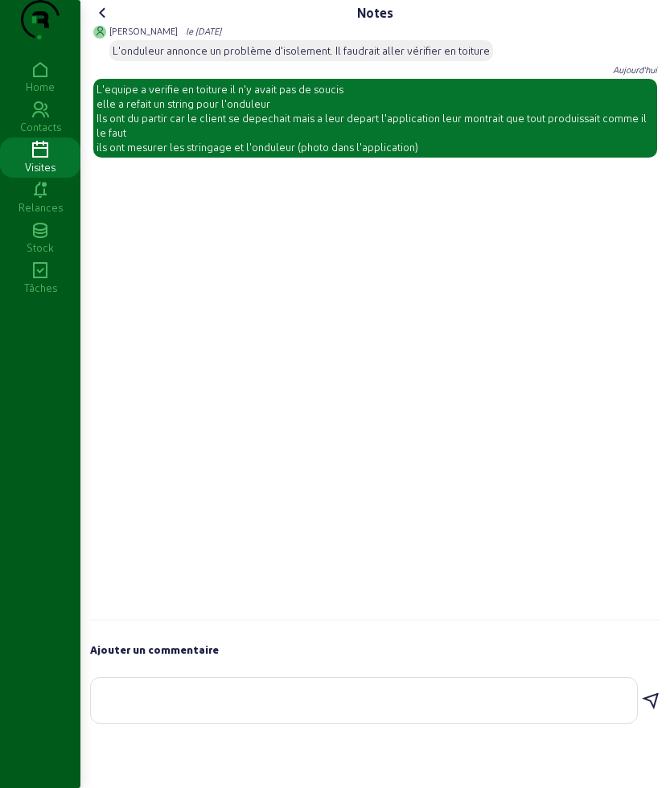
drag, startPoint x: 100, startPoint y: 116, endPoint x: 434, endPoint y: 176, distance: 339.8
click at [434, 154] on div "L'equipe a verifie en toiture il n'y avait pas de soucis elle a refait un strin…" at bounding box center [374, 118] width 557 height 72
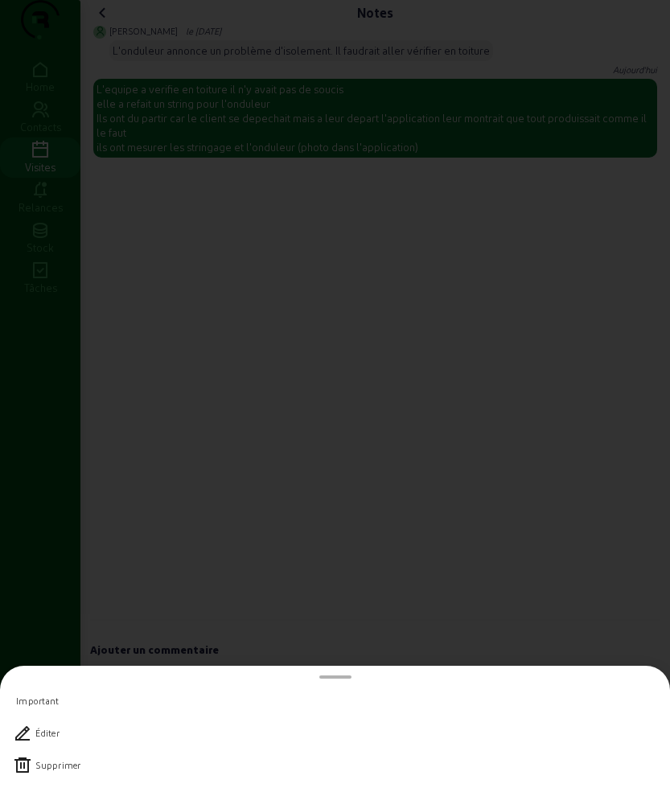
copy div "L'equipe a verifie en toiture il n'y avait pas de soucis elle a refait un strin…"
click at [324, 295] on div at bounding box center [335, 394] width 670 height 788
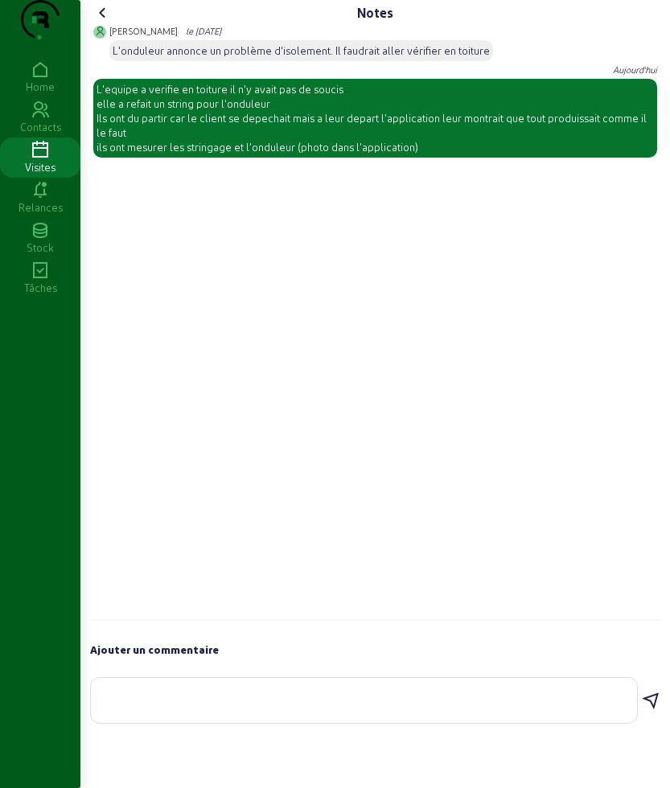
click at [104, 23] on icon at bounding box center [102, 12] width 19 height 19
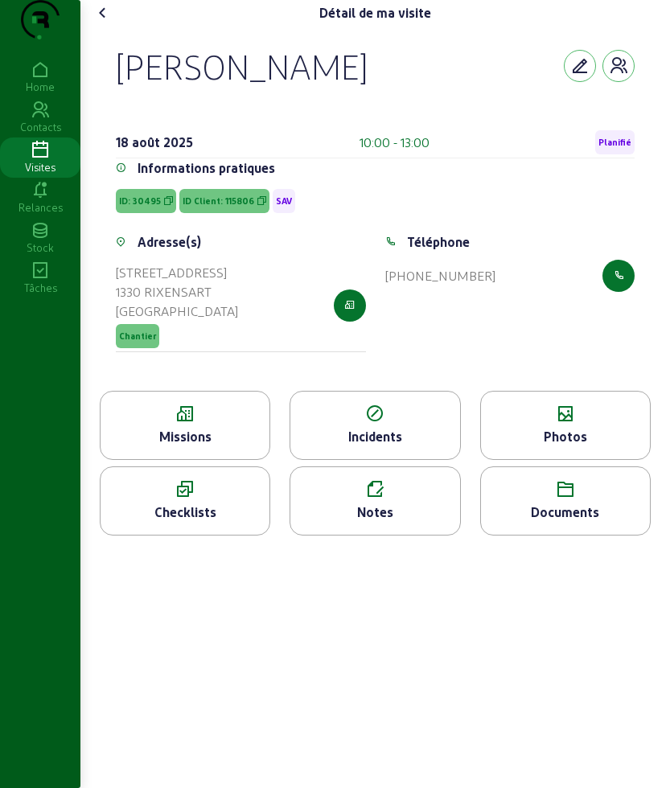
click at [574, 446] on div "Photos" at bounding box center [565, 436] width 169 height 19
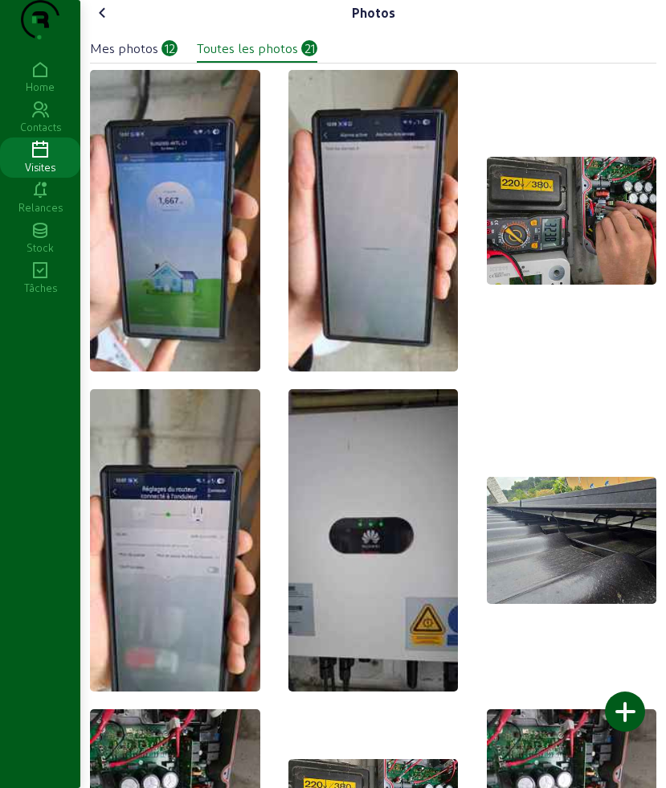
click at [107, 26] on cam-font-icon at bounding box center [103, 13] width 26 height 26
